Goal: Information Seeking & Learning: Learn about a topic

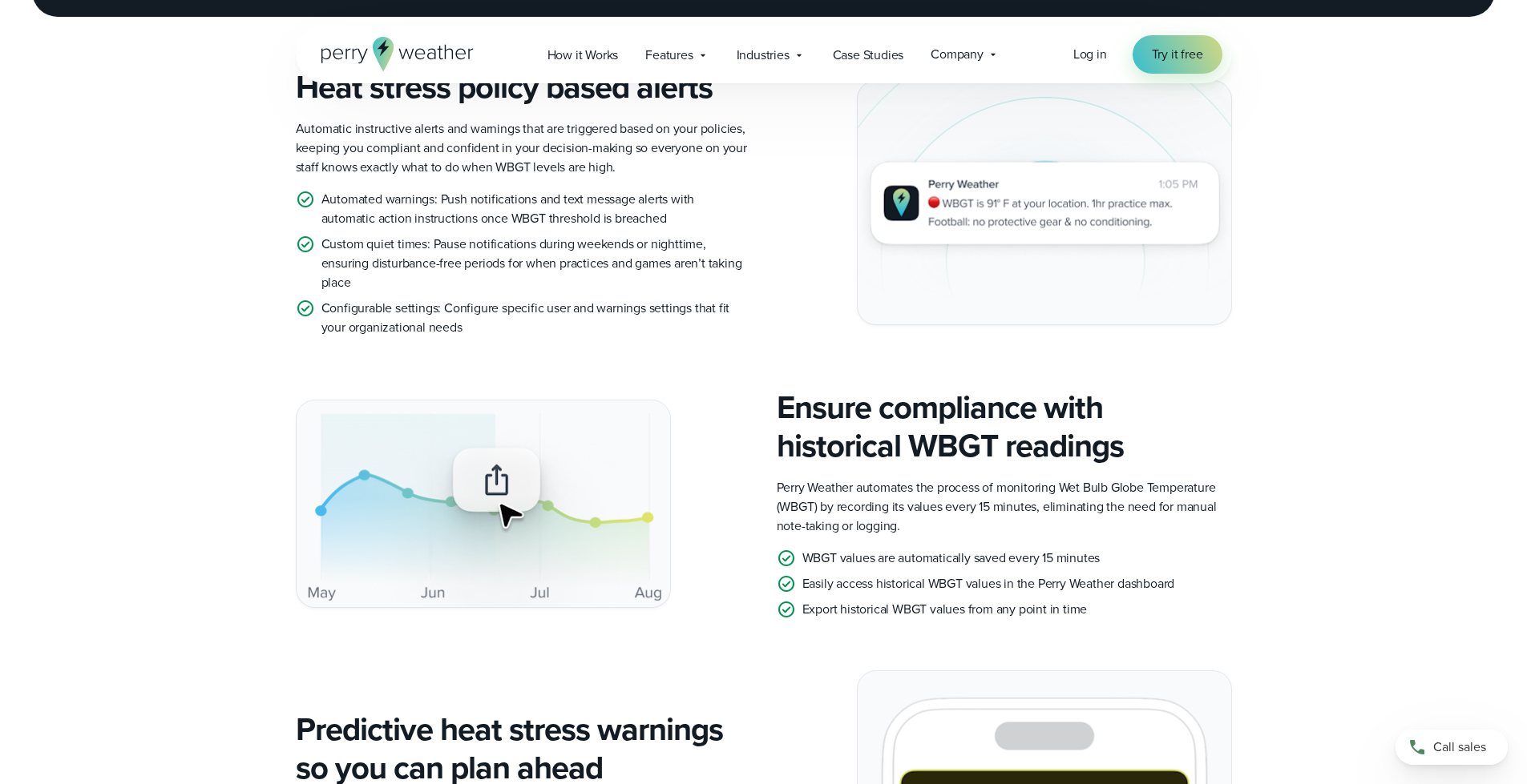
scroll to position [400, 0]
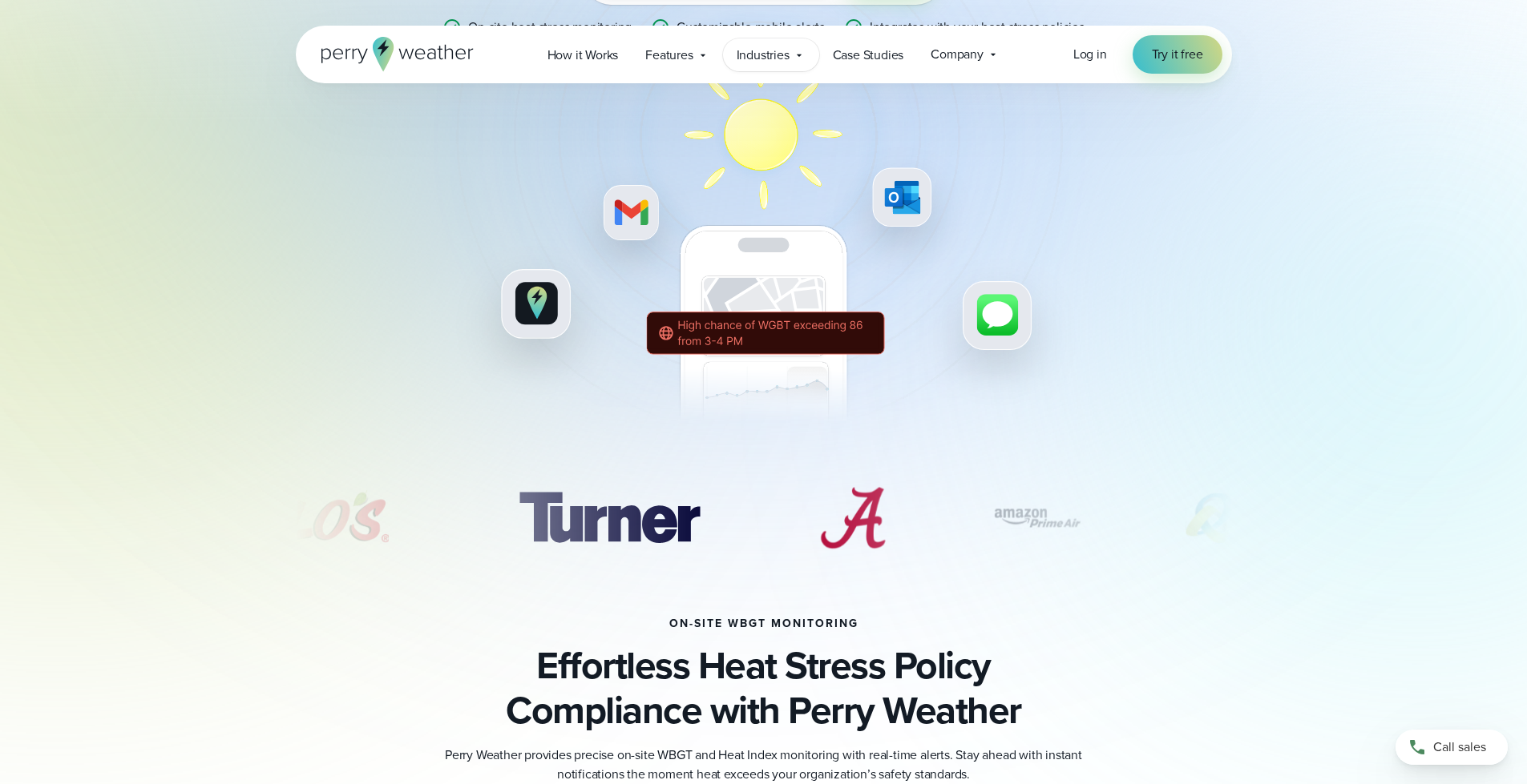
click at [792, 56] on icon at bounding box center [798, 55] width 13 height 13
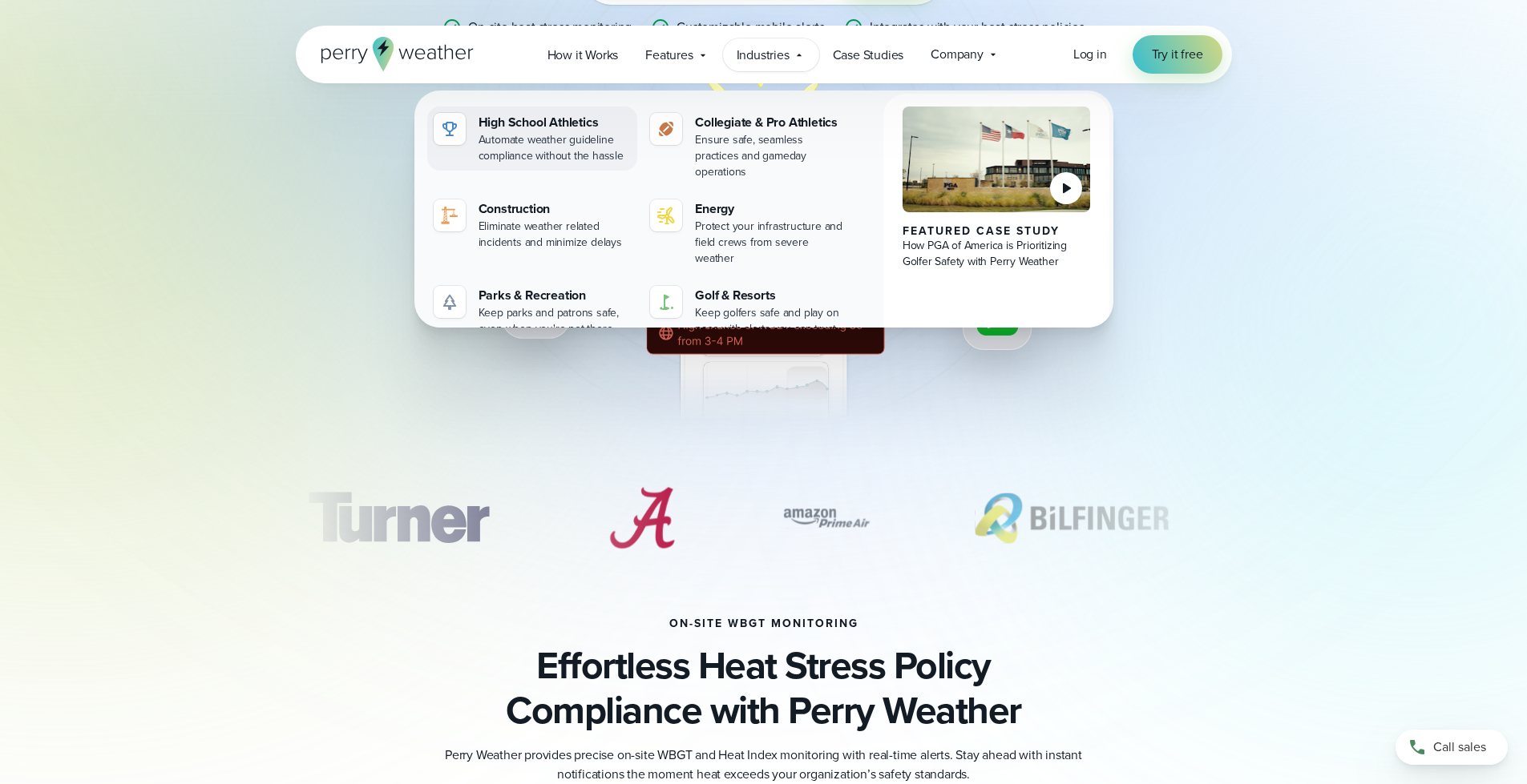
click at [527, 142] on div "Automate weather guideline compliance without the hassle" at bounding box center [555, 148] width 153 height 32
